Goal: Navigation & Orientation: Find specific page/section

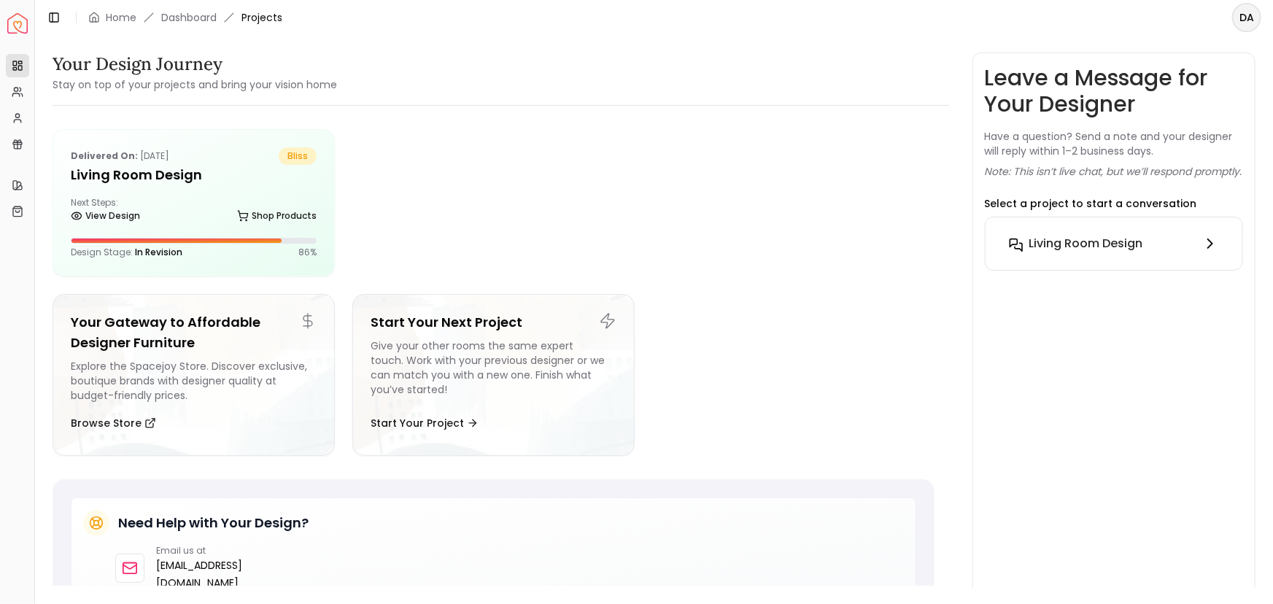
click at [1120, 252] on h6 "Living Room design" at bounding box center [1086, 244] width 114 height 18
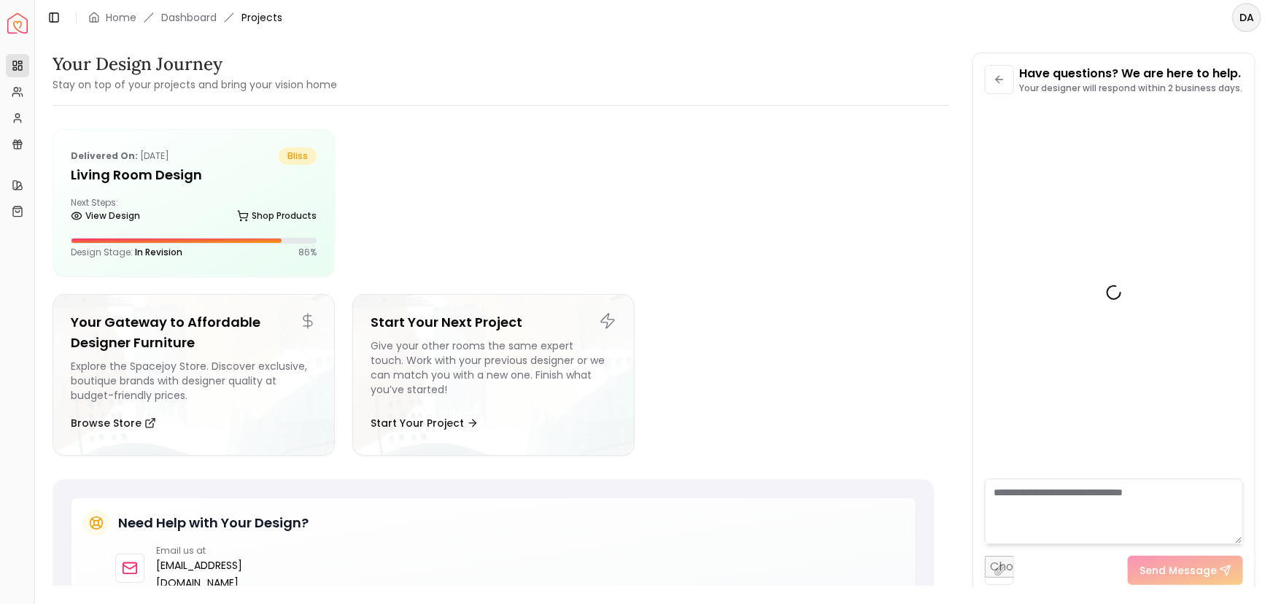
scroll to position [3282, 0]
